Goal: Task Accomplishment & Management: Manage account settings

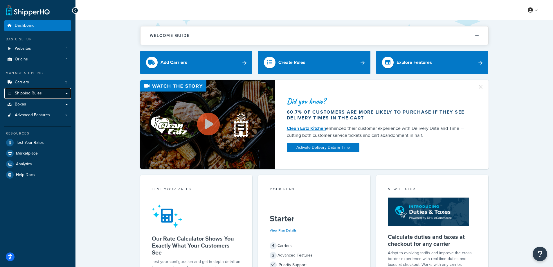
click at [35, 95] on span "Shipping Rules" at bounding box center [28, 93] width 27 height 5
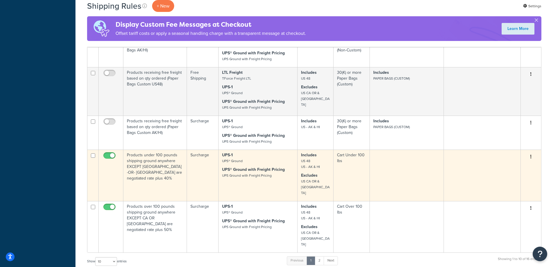
scroll to position [290, 0]
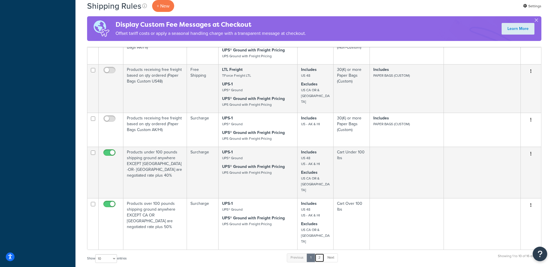
click at [318, 253] on link "2" at bounding box center [319, 257] width 10 height 9
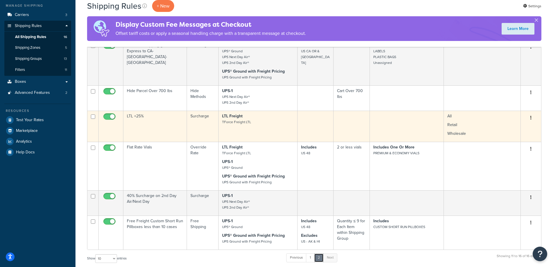
scroll to position [70, 0]
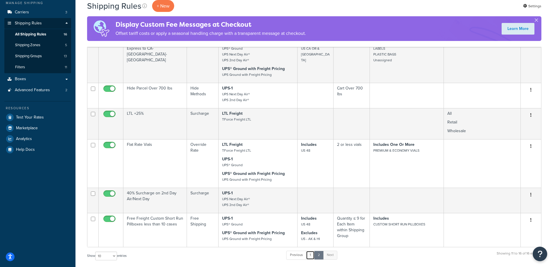
click at [312, 255] on link "1" at bounding box center [310, 254] width 9 height 9
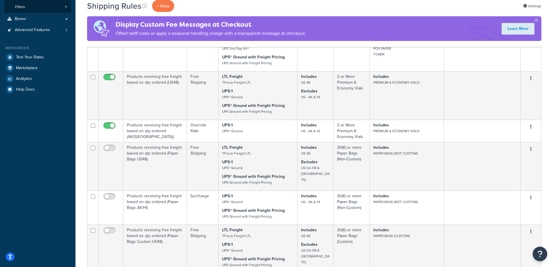
scroll to position [101, 0]
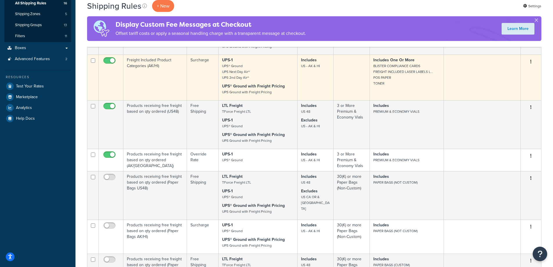
click at [251, 68] on p "UPS-1 UPS® Ground UPS Next Day Air® UPS 2nd Day Air®" at bounding box center [258, 68] width 72 height 23
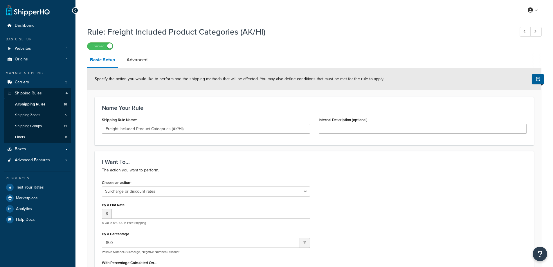
select select "SURCHARGE"
select select "SHIPPING_GROUP"
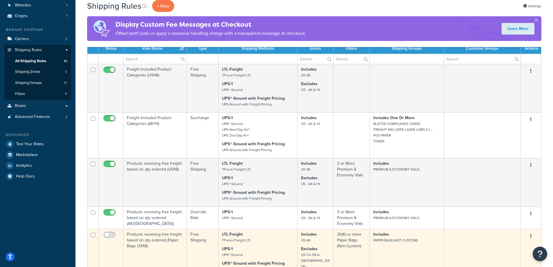
scroll to position [43, 0]
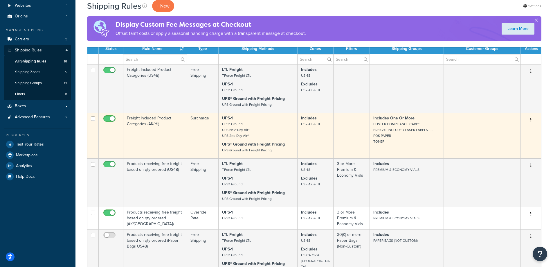
drag, startPoint x: 184, startPoint y: 122, endPoint x: 141, endPoint y: 128, distance: 43.7
drag, startPoint x: 141, startPoint y: 128, endPoint x: 131, endPoint y: 126, distance: 10.0
click at [131, 126] on td "Freight Included Product Categories (AK/HI)" at bounding box center [155, 136] width 64 height 46
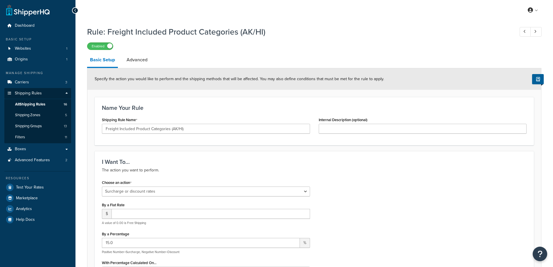
select select "SURCHARGE"
select select "SHIPPING_GROUP"
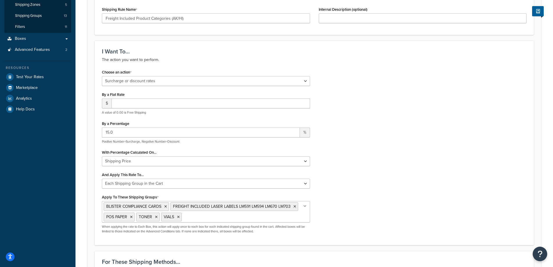
scroll to position [29, 0]
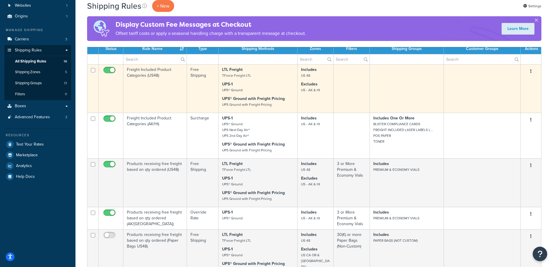
click at [160, 78] on td "Freight Included Product Categories (US48)" at bounding box center [155, 88] width 64 height 48
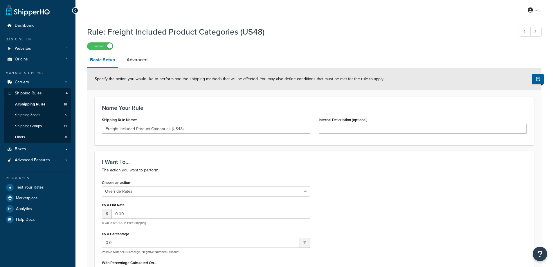
select select "OVERRIDE"
select select "ITEM"
